Goal: Task Accomplishment & Management: Manage account settings

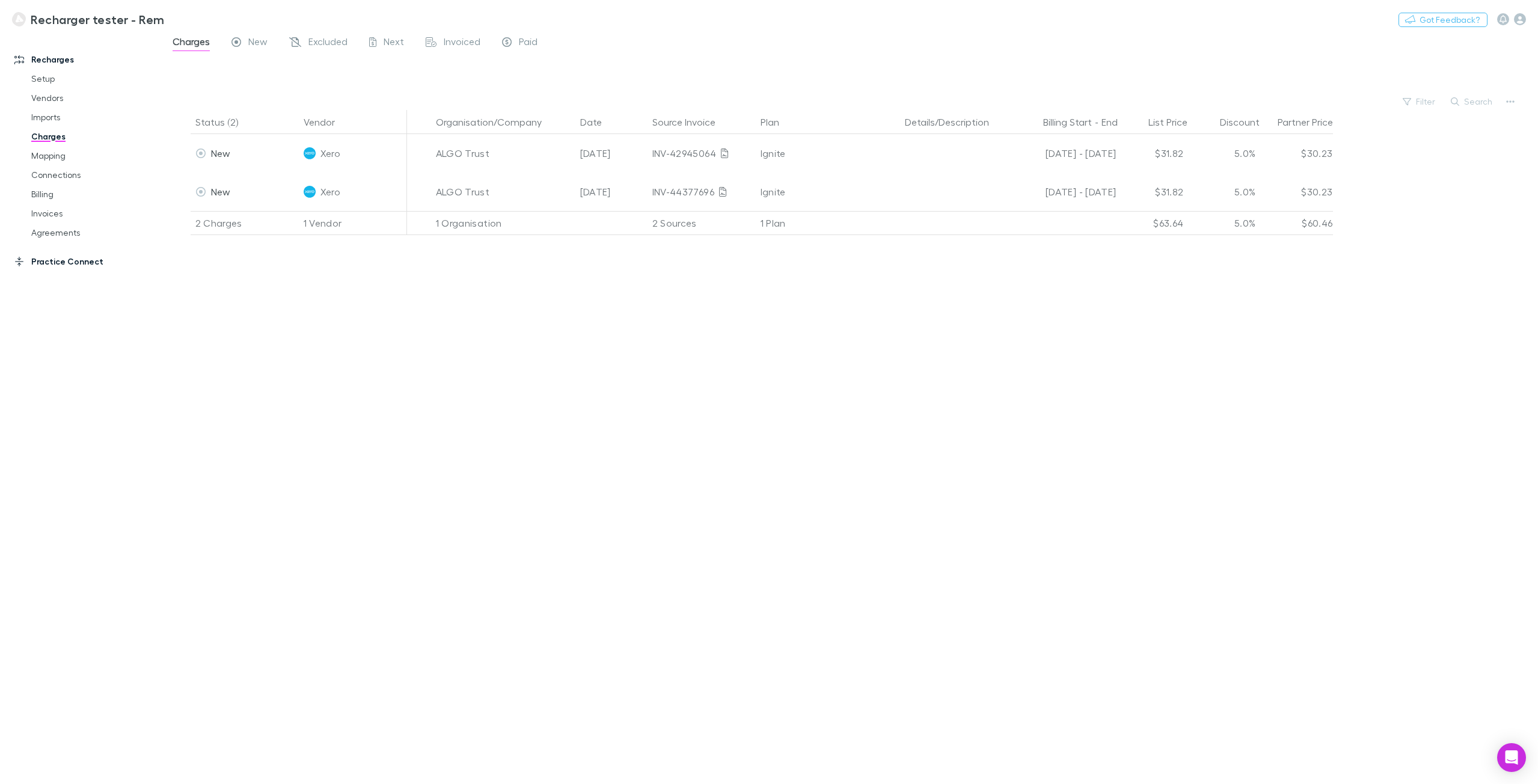
click at [28, 269] on link "Practice Connect" at bounding box center [85, 261] width 166 height 19
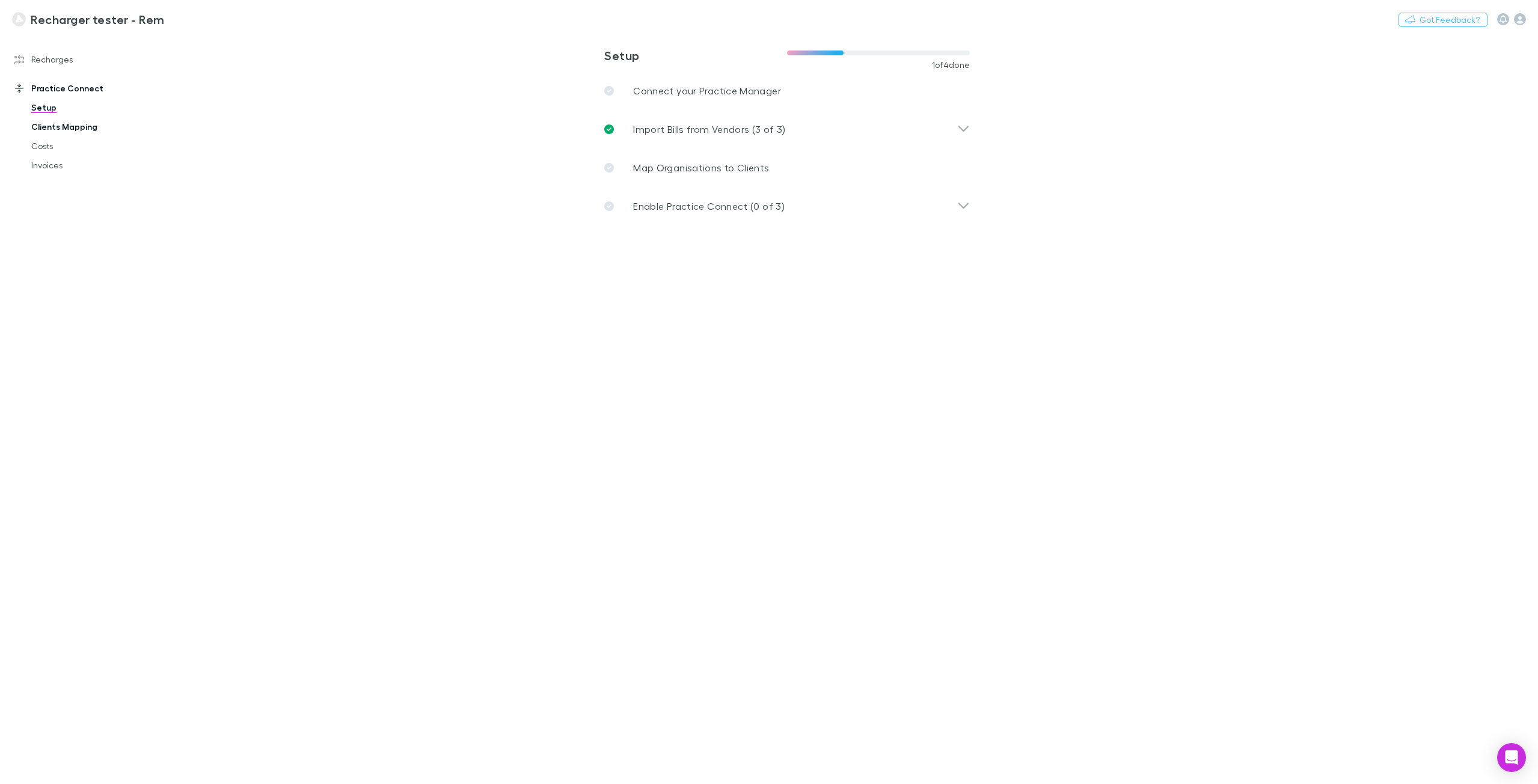
click at [54, 127] on link "Clients Mapping" at bounding box center [94, 127] width 149 height 19
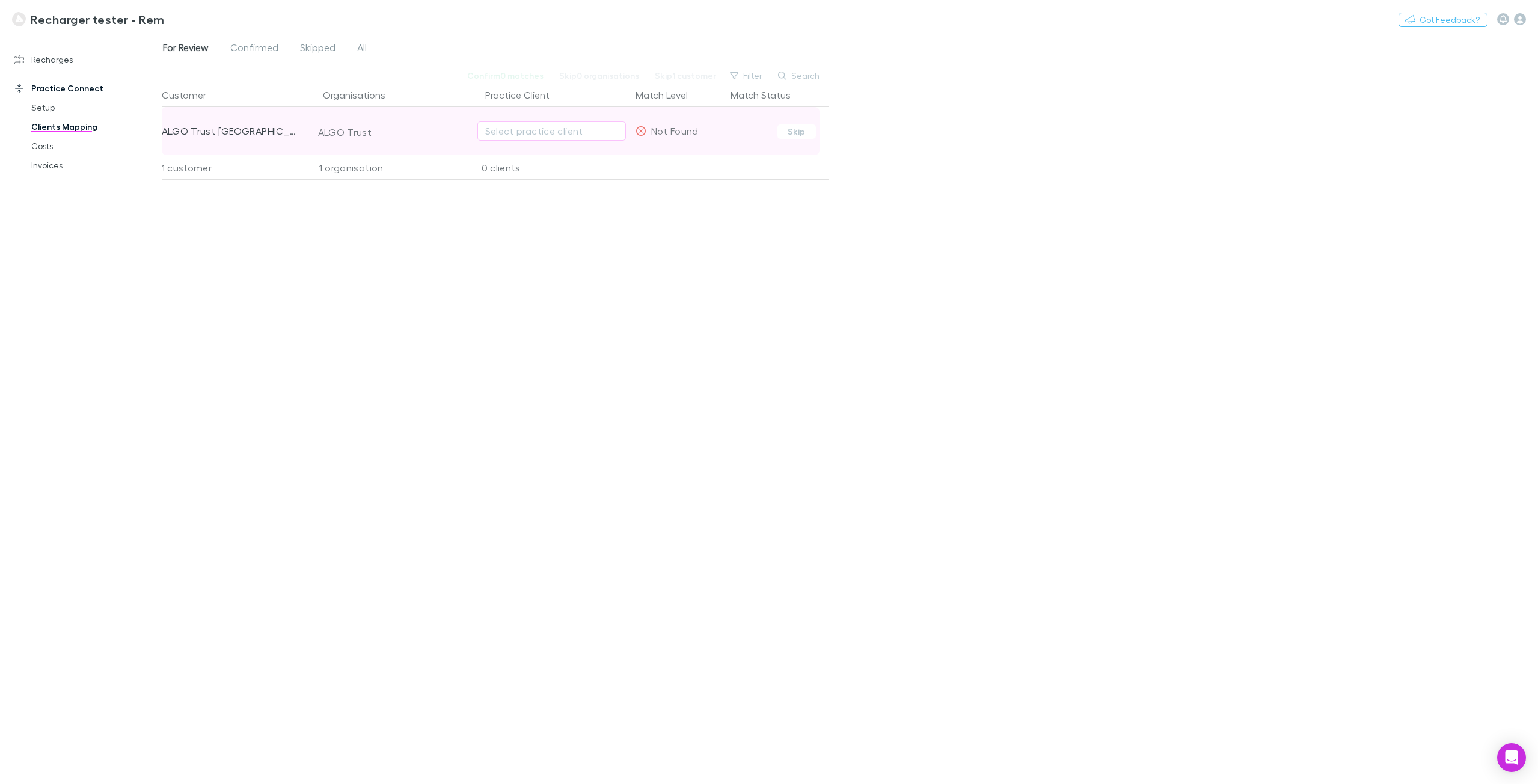
click at [524, 121] on div "Select practice client" at bounding box center [552, 131] width 149 height 48
click at [312, 50] on span "Skipped" at bounding box center [317, 49] width 35 height 16
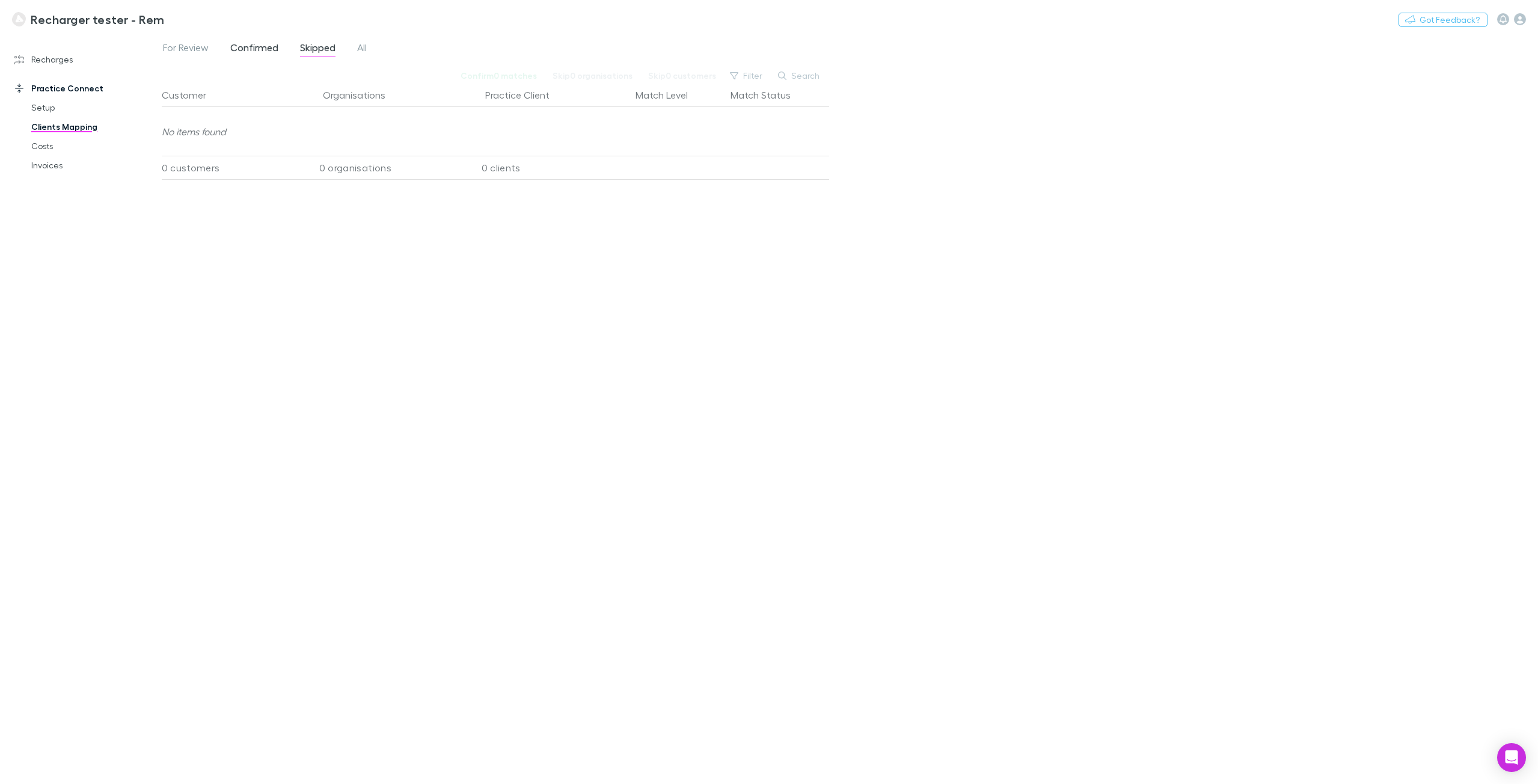
click at [246, 53] on span "Confirmed" at bounding box center [254, 49] width 48 height 16
click at [308, 48] on span "Skipped" at bounding box center [317, 49] width 35 height 16
click at [171, 51] on span "For Review" at bounding box center [186, 49] width 46 height 16
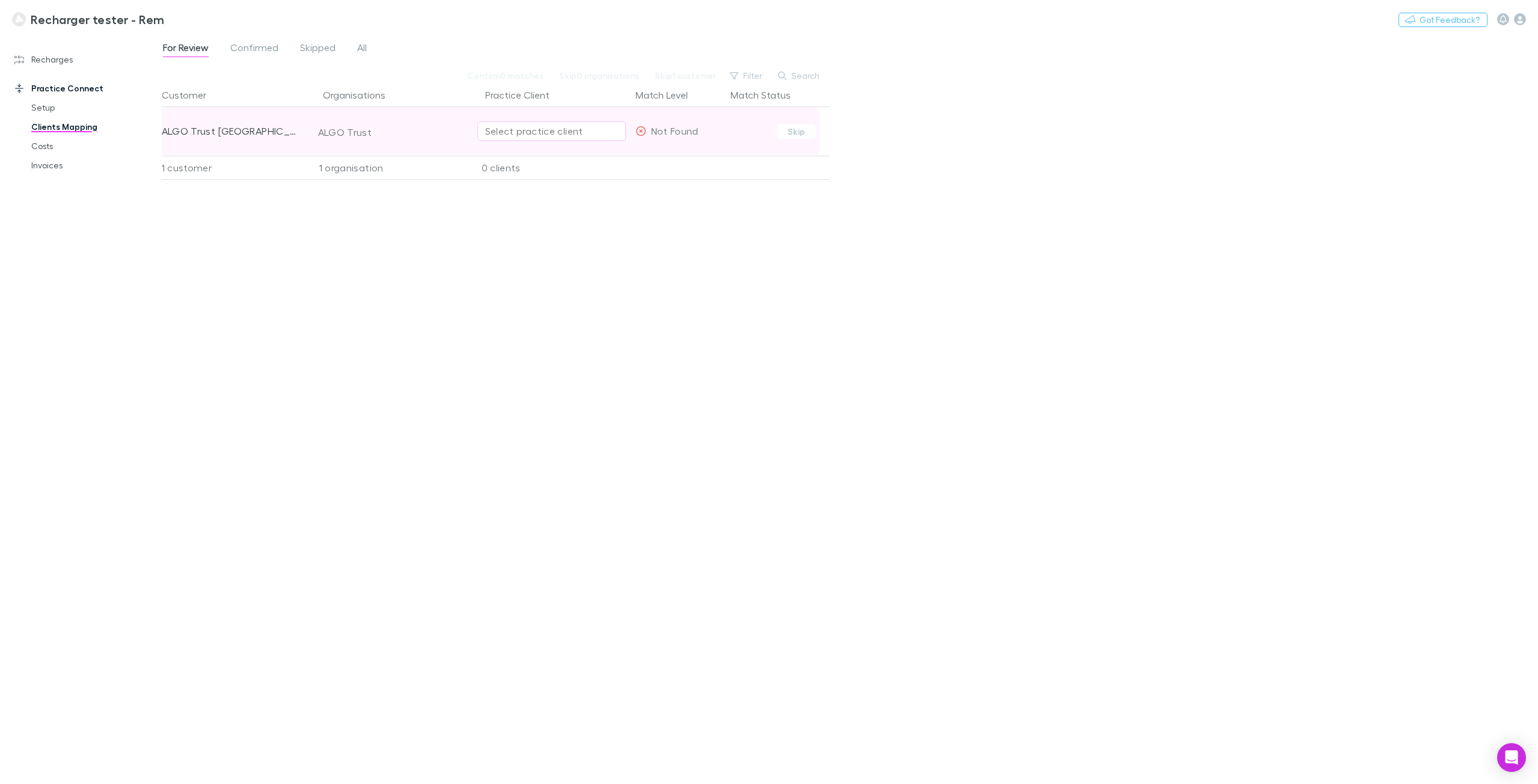
click at [524, 132] on div "Select practice client" at bounding box center [551, 131] width 133 height 14
type input "**********"
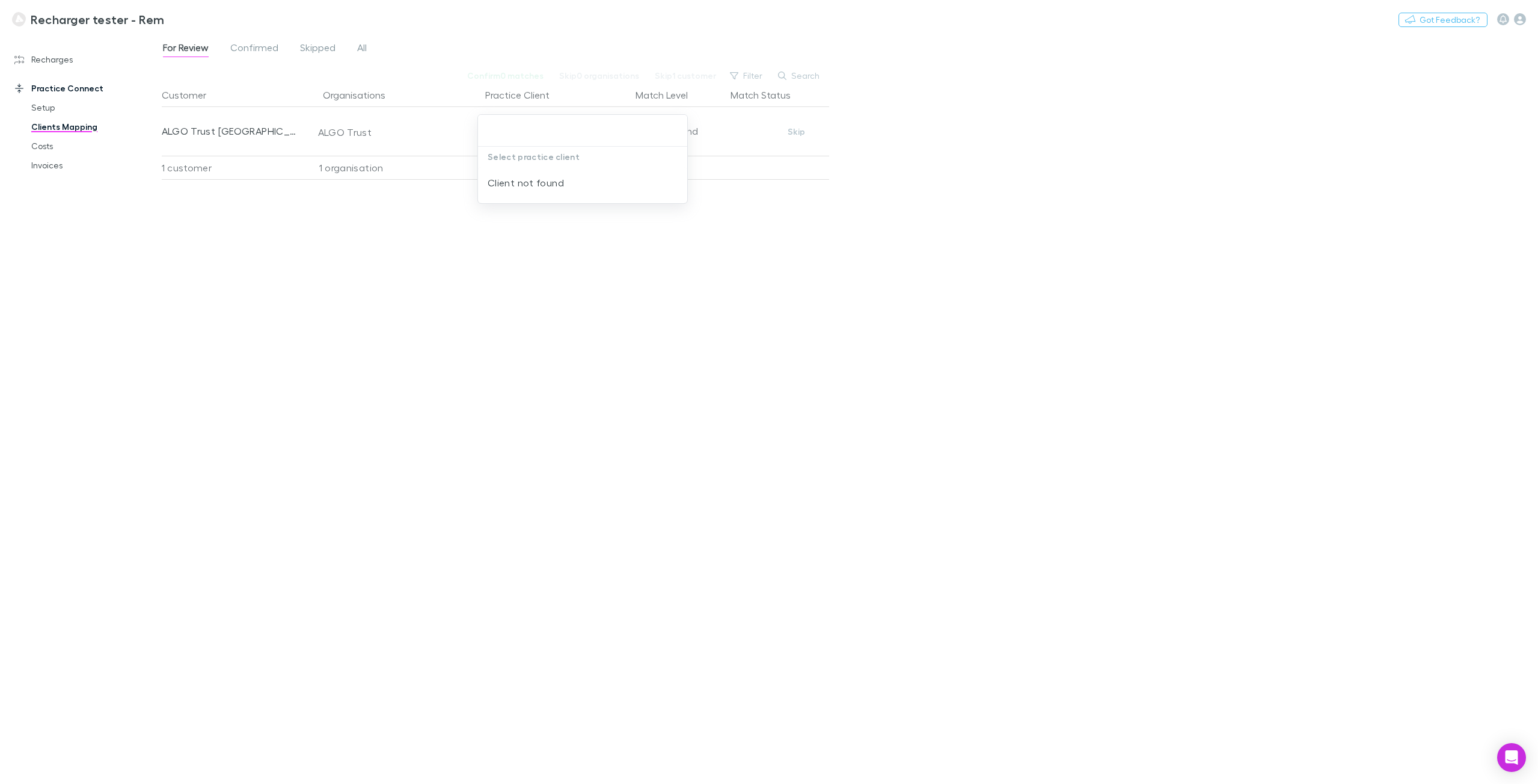
click at [860, 347] on div at bounding box center [769, 392] width 1538 height 784
click at [793, 135] on button "Skip" at bounding box center [797, 131] width 39 height 14
click at [244, 45] on span "Confirmed" at bounding box center [254, 49] width 48 height 16
click at [314, 46] on span "Skipped" at bounding box center [317, 49] width 35 height 16
click at [273, 48] on span "Confirmed" at bounding box center [254, 49] width 48 height 16
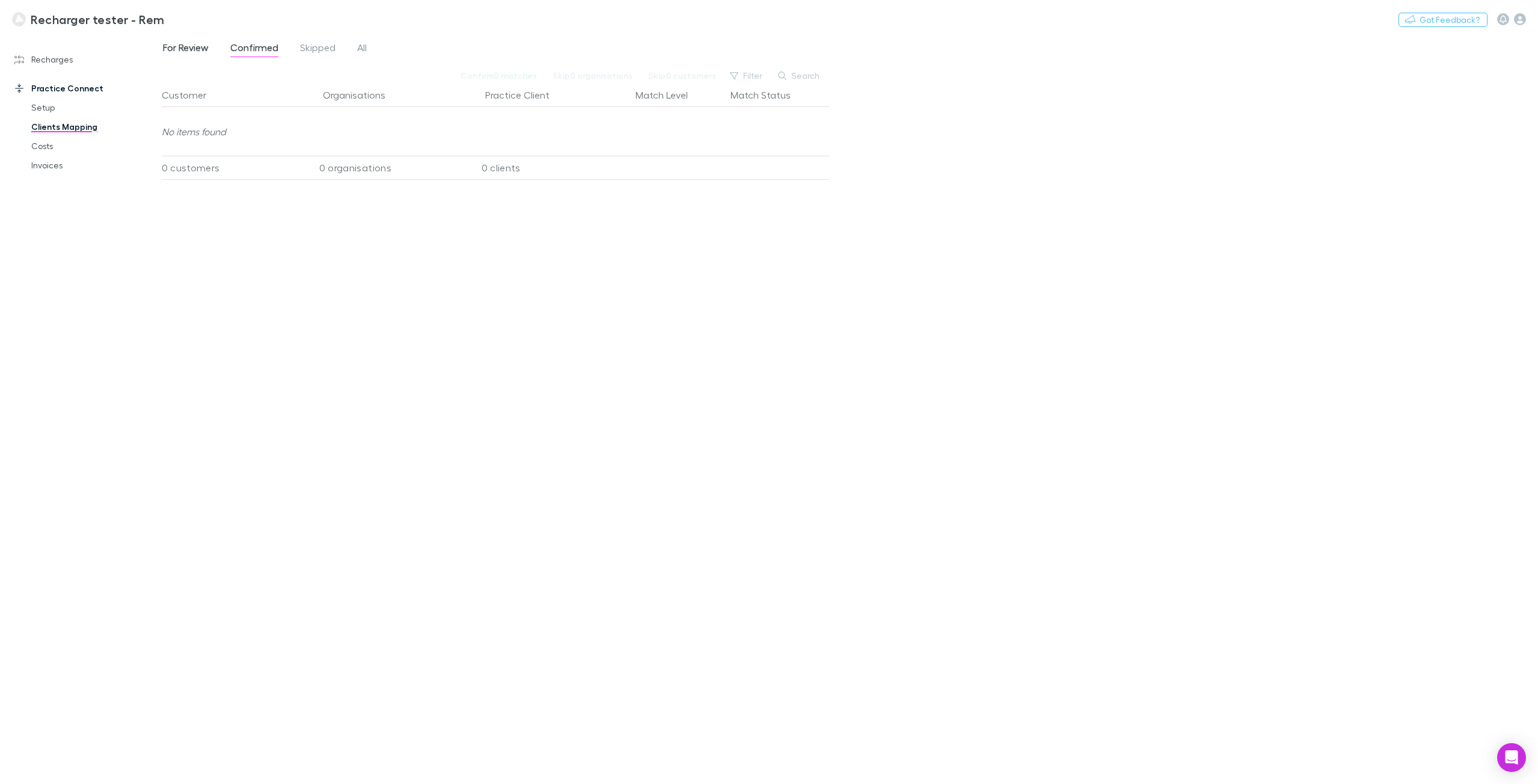
click at [192, 49] on span "For Review" at bounding box center [186, 49] width 46 height 16
click at [266, 53] on span "Confirmed" at bounding box center [254, 49] width 48 height 16
click at [323, 53] on span "Skipped" at bounding box center [317, 49] width 35 height 16
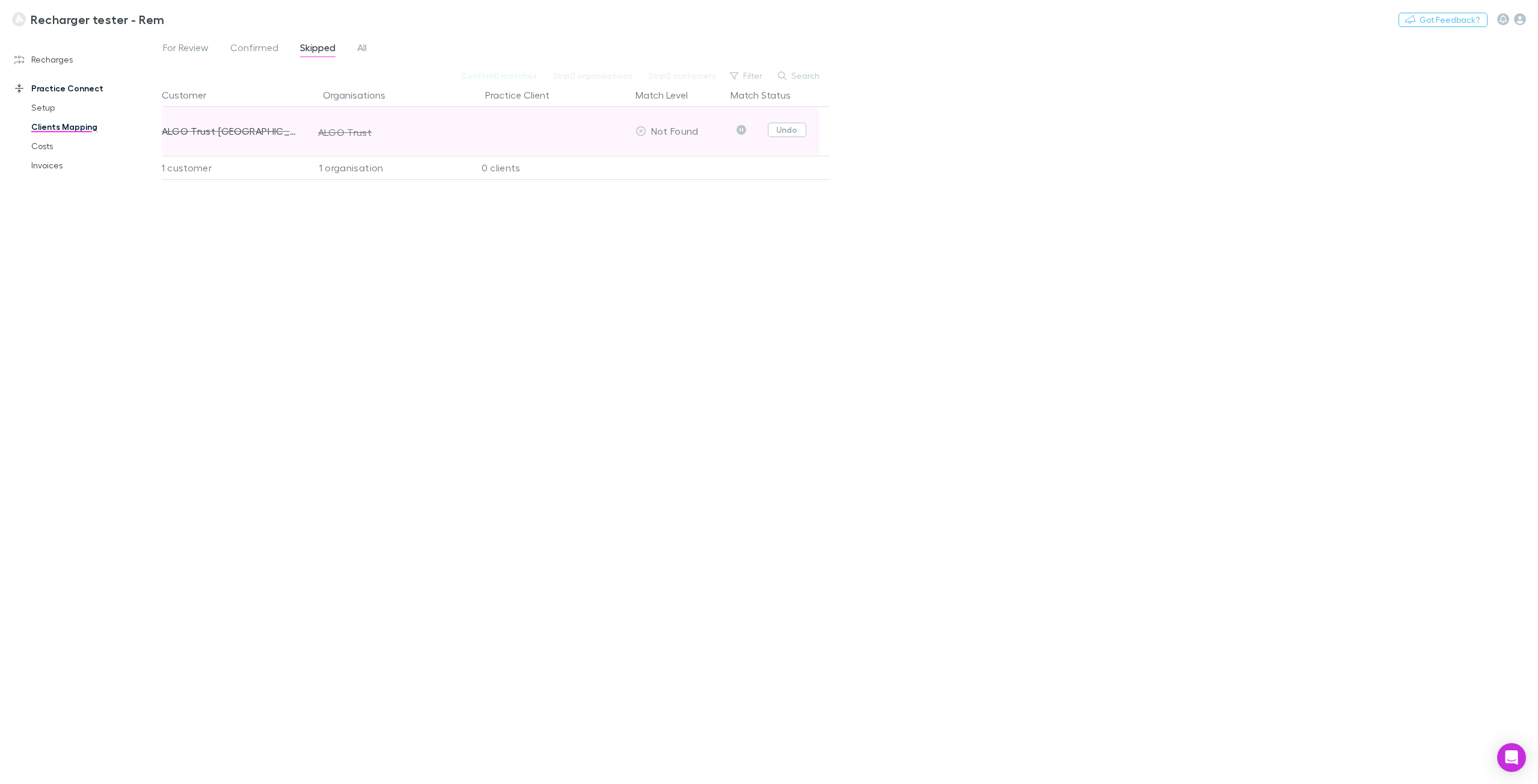
click at [783, 131] on button "Undo" at bounding box center [788, 129] width 39 height 14
